Goal: Check status

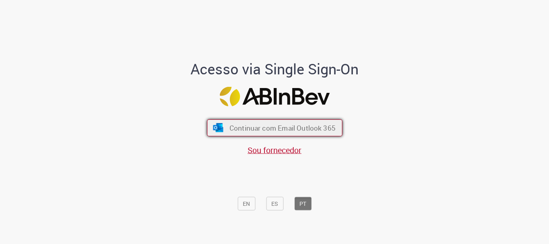
click at [254, 128] on span "Continuar com Email Outlook 365" at bounding box center [282, 127] width 106 height 9
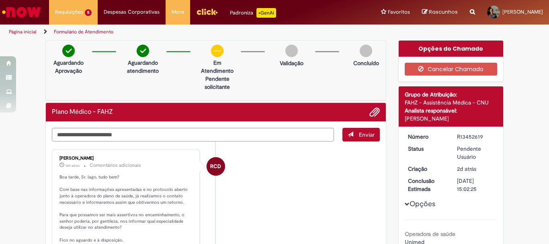
scroll to position [80, 0]
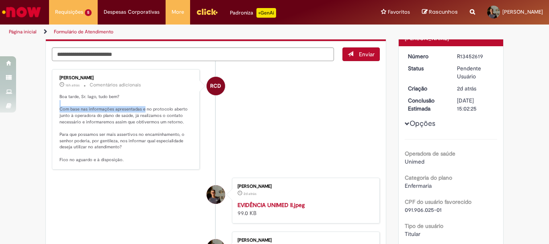
drag, startPoint x: 58, startPoint y: 101, endPoint x: 140, endPoint y: 112, distance: 82.3
click at [141, 109] on p "Boa tarde, Sr. Iago, tudo bem? Com base nas informações apresentadas e no proto…" at bounding box center [126, 128] width 134 height 69
click at [136, 121] on p "Boa tarde, Sr. Iago, tudo bem? Com base nas informações apresentadas e no proto…" at bounding box center [126, 128] width 134 height 69
click at [133, 124] on p "Boa tarde, Sr. Iago, tudo bem? Com base nas informações apresentadas e no proto…" at bounding box center [126, 128] width 134 height 69
drag, startPoint x: 136, startPoint y: 114, endPoint x: 140, endPoint y: 121, distance: 8.6
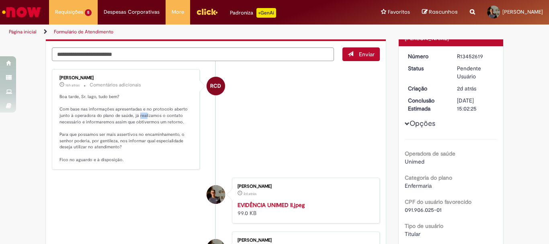
click at [143, 119] on p "Boa tarde, Sr. Iago, tudo bem? Com base nas informações apresentadas e no proto…" at bounding box center [126, 128] width 134 height 69
click at [91, 144] on p "Boa tarde, Sr. Iago, tudo bem? Com base nas informações apresentadas e no proto…" at bounding box center [126, 128] width 134 height 69
drag, startPoint x: 76, startPoint y: 135, endPoint x: 129, endPoint y: 143, distance: 53.2
click at [129, 142] on p "Boa tarde, Sr. Iago, tudo bem? Com base nas informações apresentadas e no proto…" at bounding box center [126, 128] width 134 height 69
click at [125, 148] on p "Boa tarde, Sr. Iago, tudo bem? Com base nas informações apresentadas e no proto…" at bounding box center [126, 128] width 134 height 69
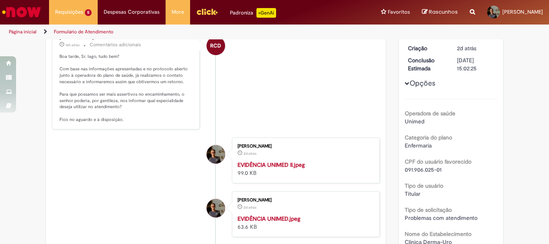
scroll to position [0, 0]
